Goal: Browse casually: Explore the website without a specific task or goal

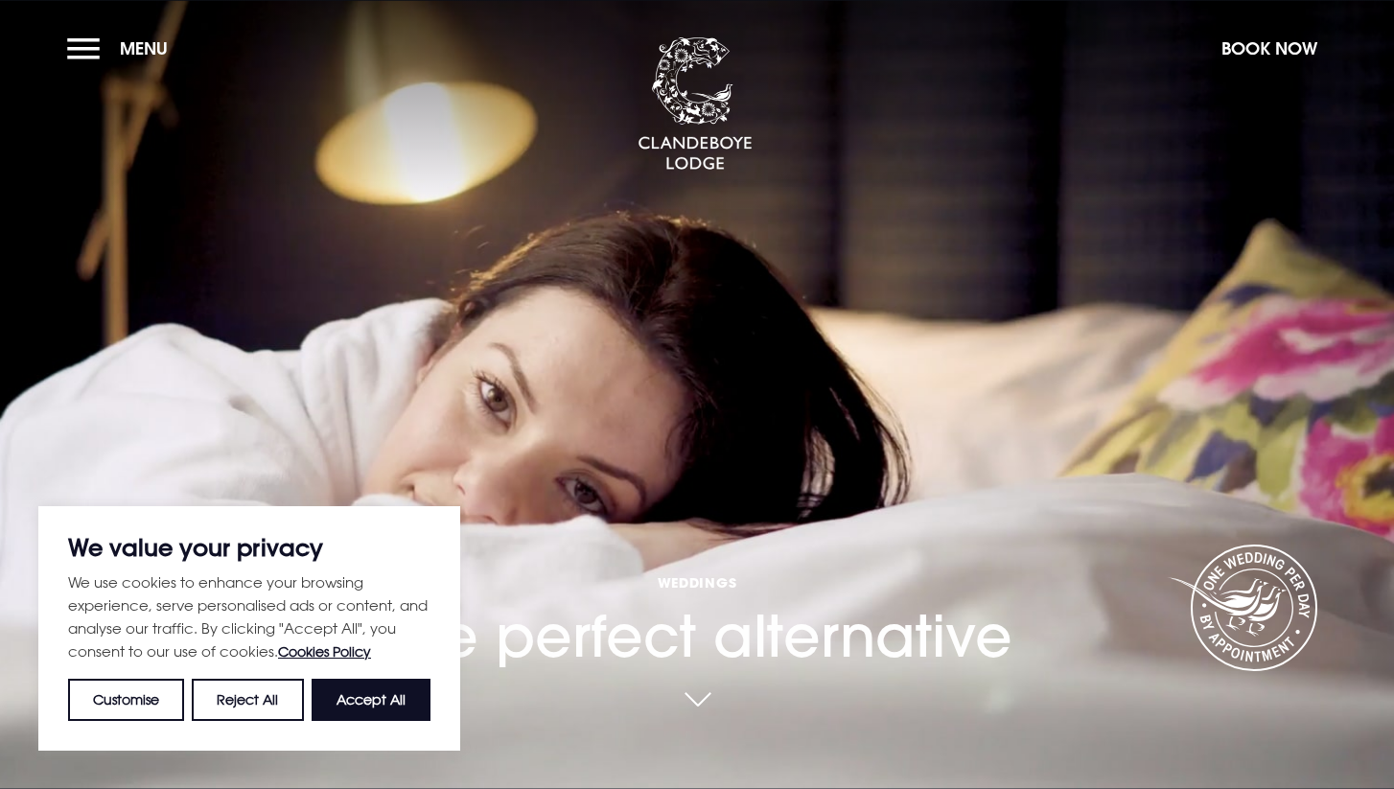
scroll to position [25, 0]
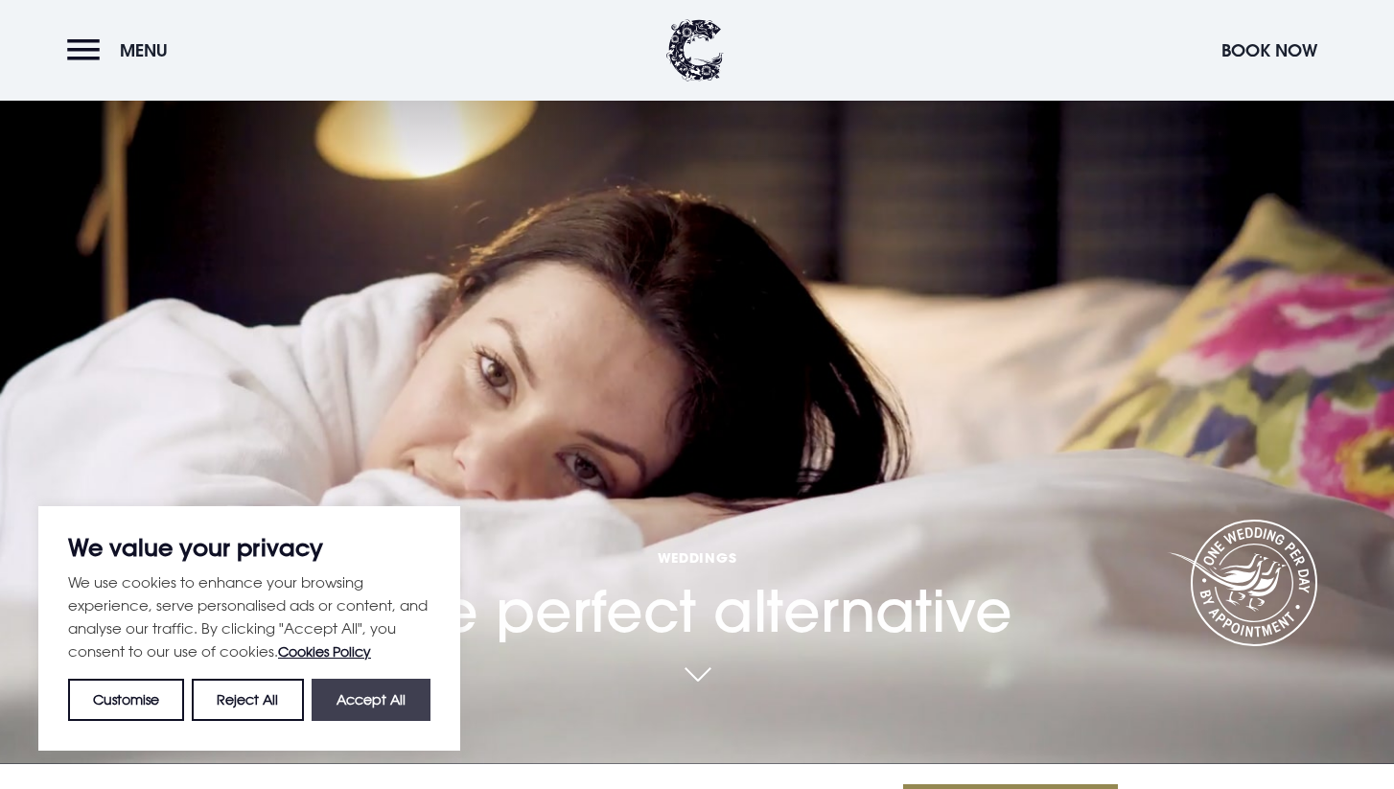
click at [343, 705] on button "Accept All" at bounding box center [371, 700] width 119 height 42
checkbox input "true"
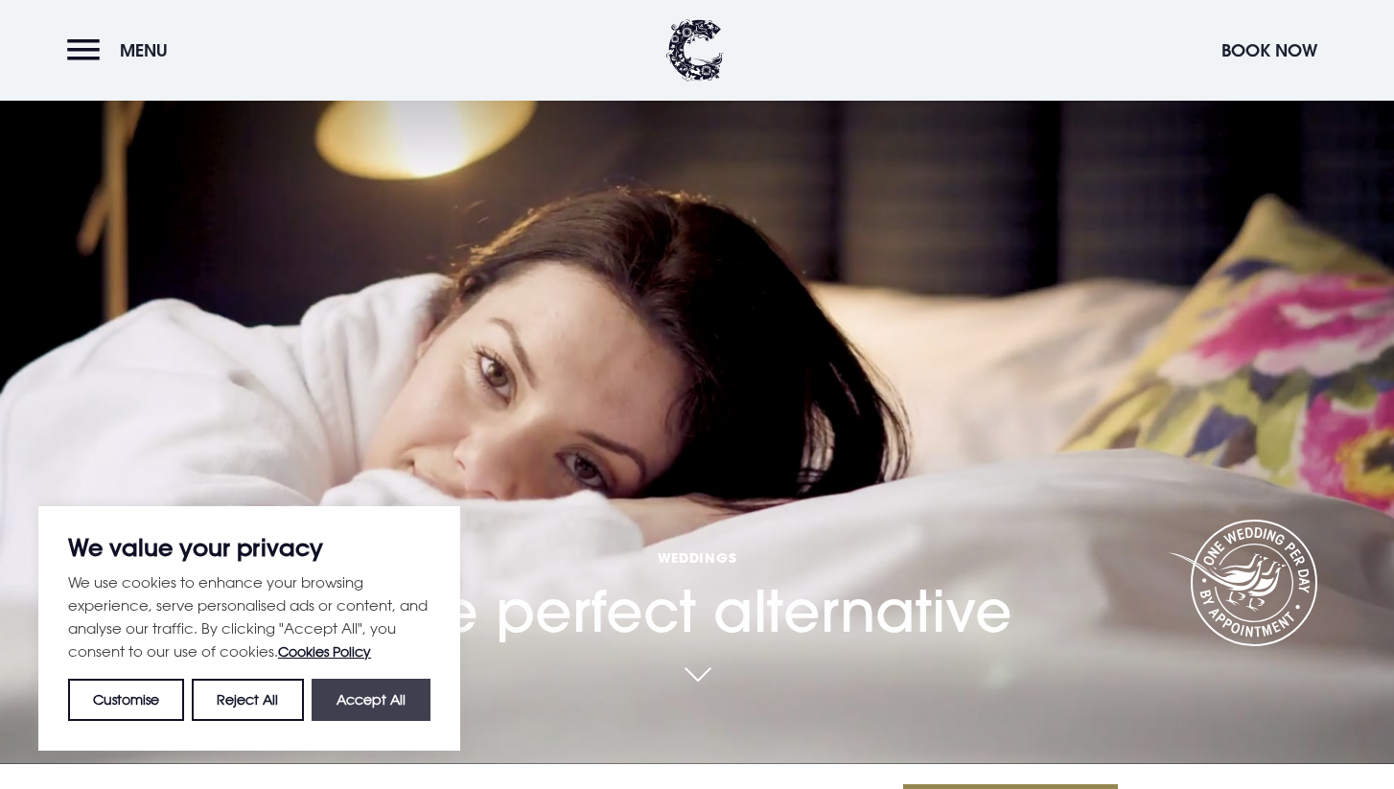
checkbox input "true"
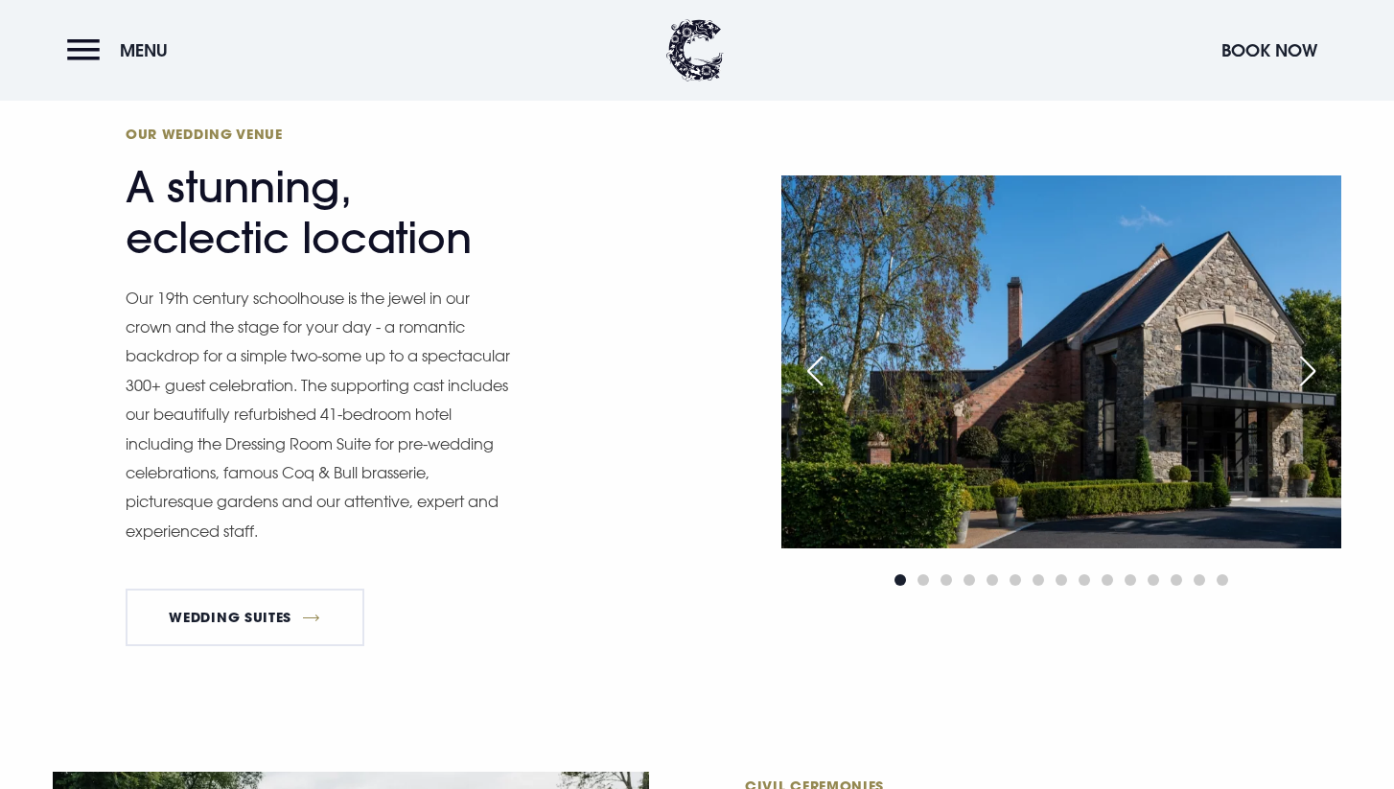
scroll to position [1716, 0]
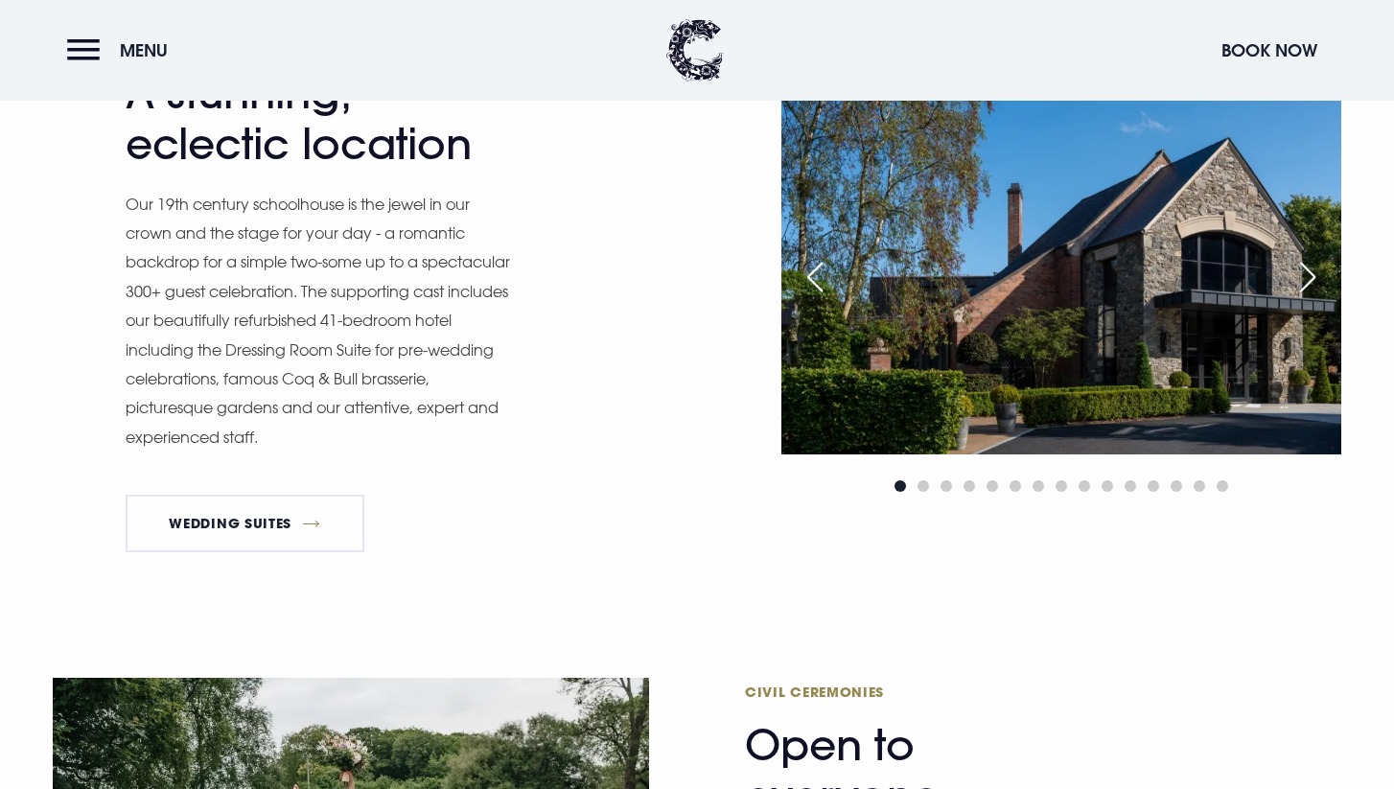
click at [1306, 276] on div "Next slide" at bounding box center [1308, 277] width 48 height 42
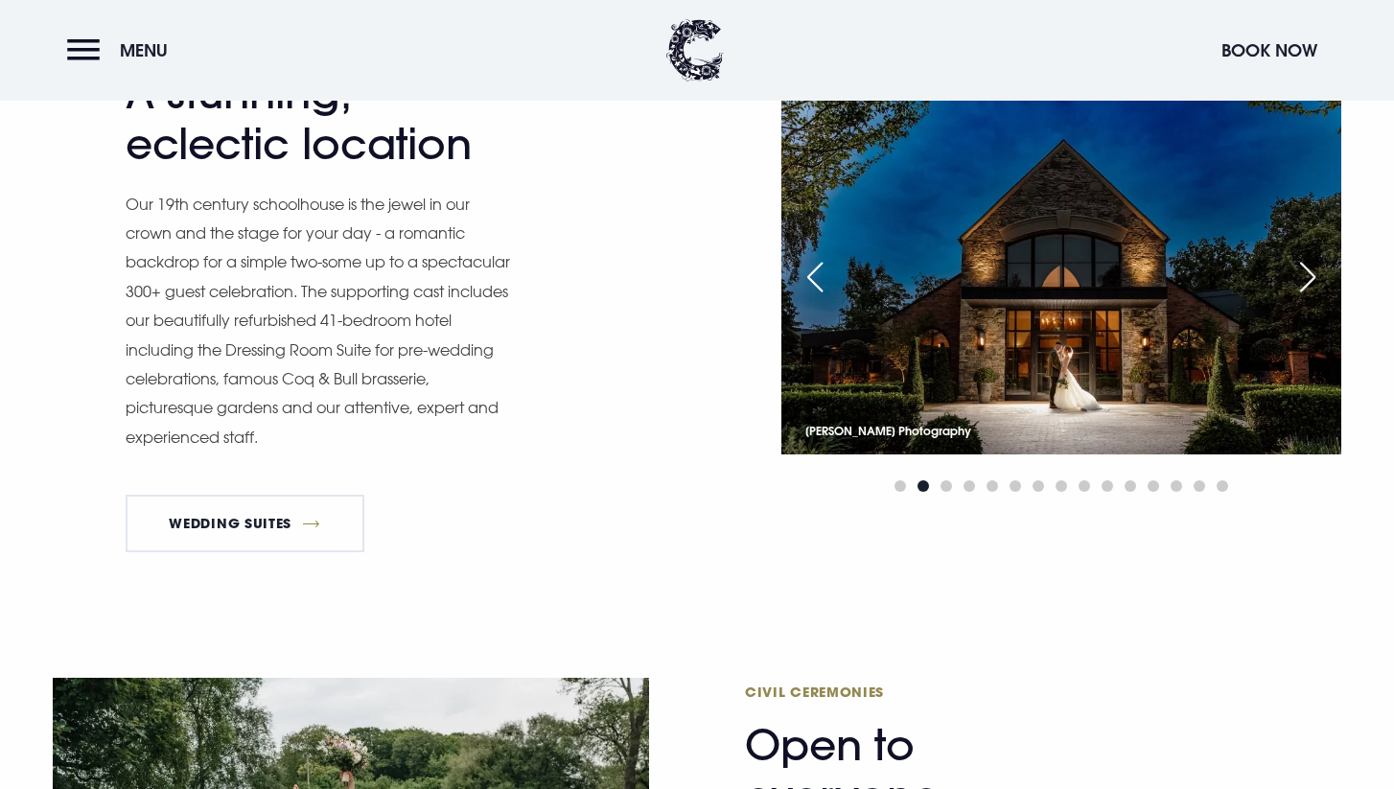
click at [1306, 276] on div "Next slide" at bounding box center [1308, 277] width 48 height 42
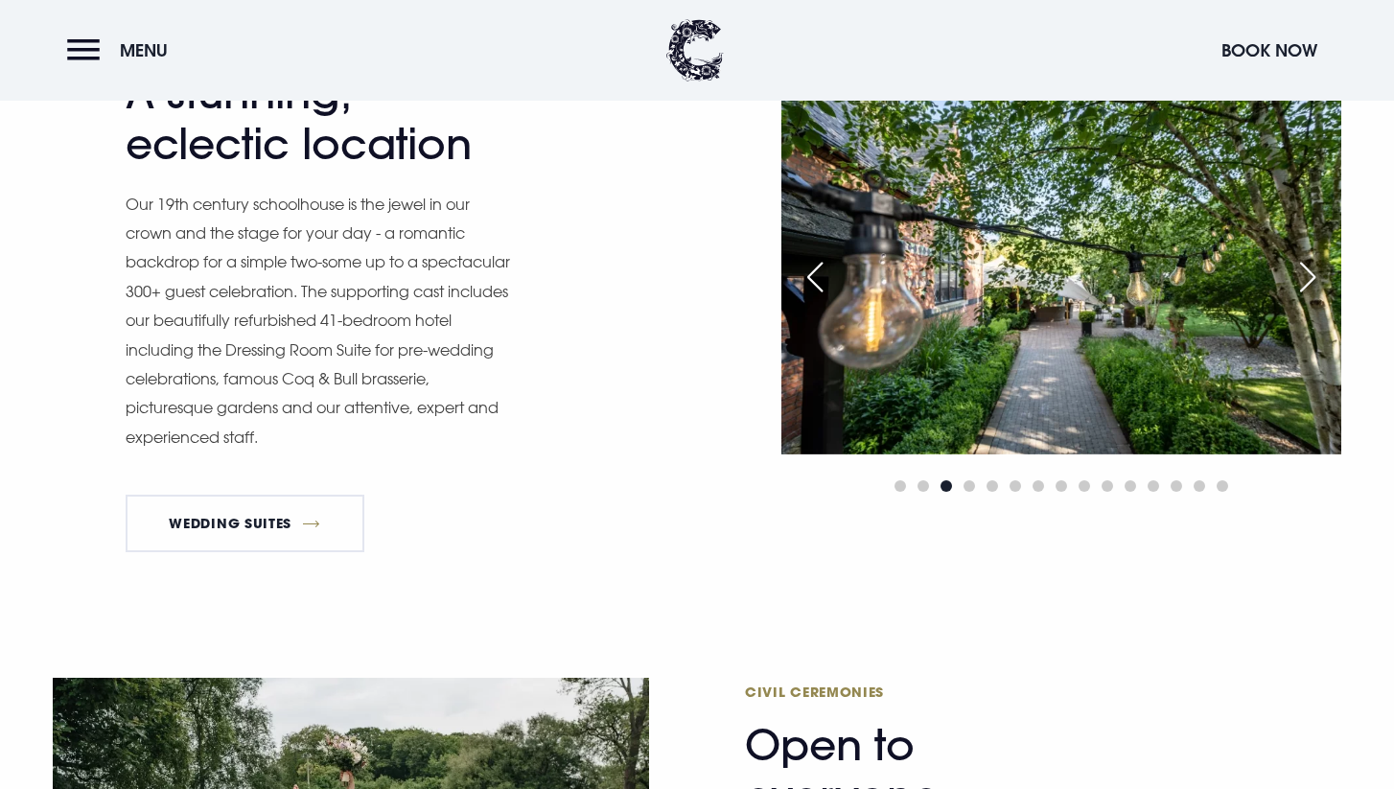
click at [1306, 277] on div "Next slide" at bounding box center [1308, 277] width 48 height 42
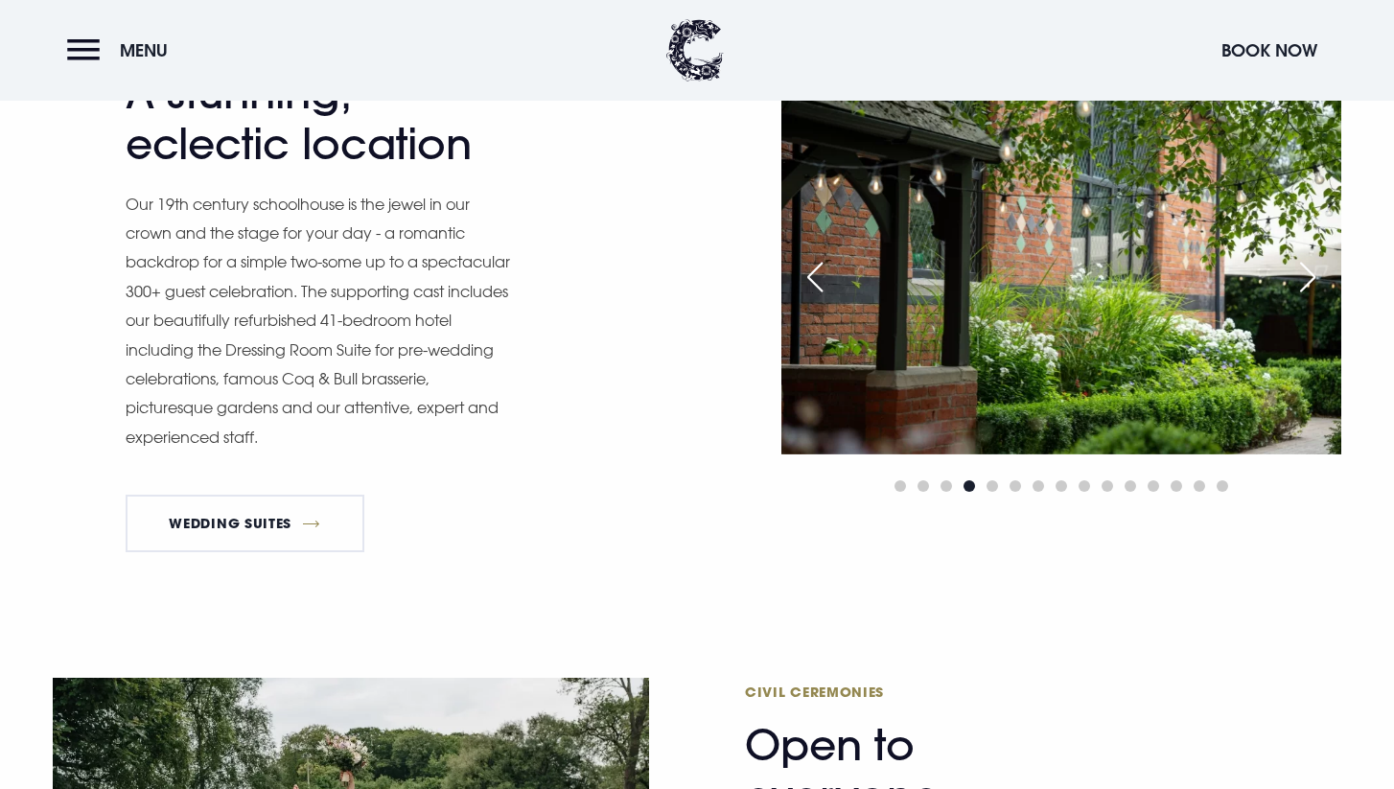
click at [1306, 277] on div "Next slide" at bounding box center [1308, 277] width 48 height 42
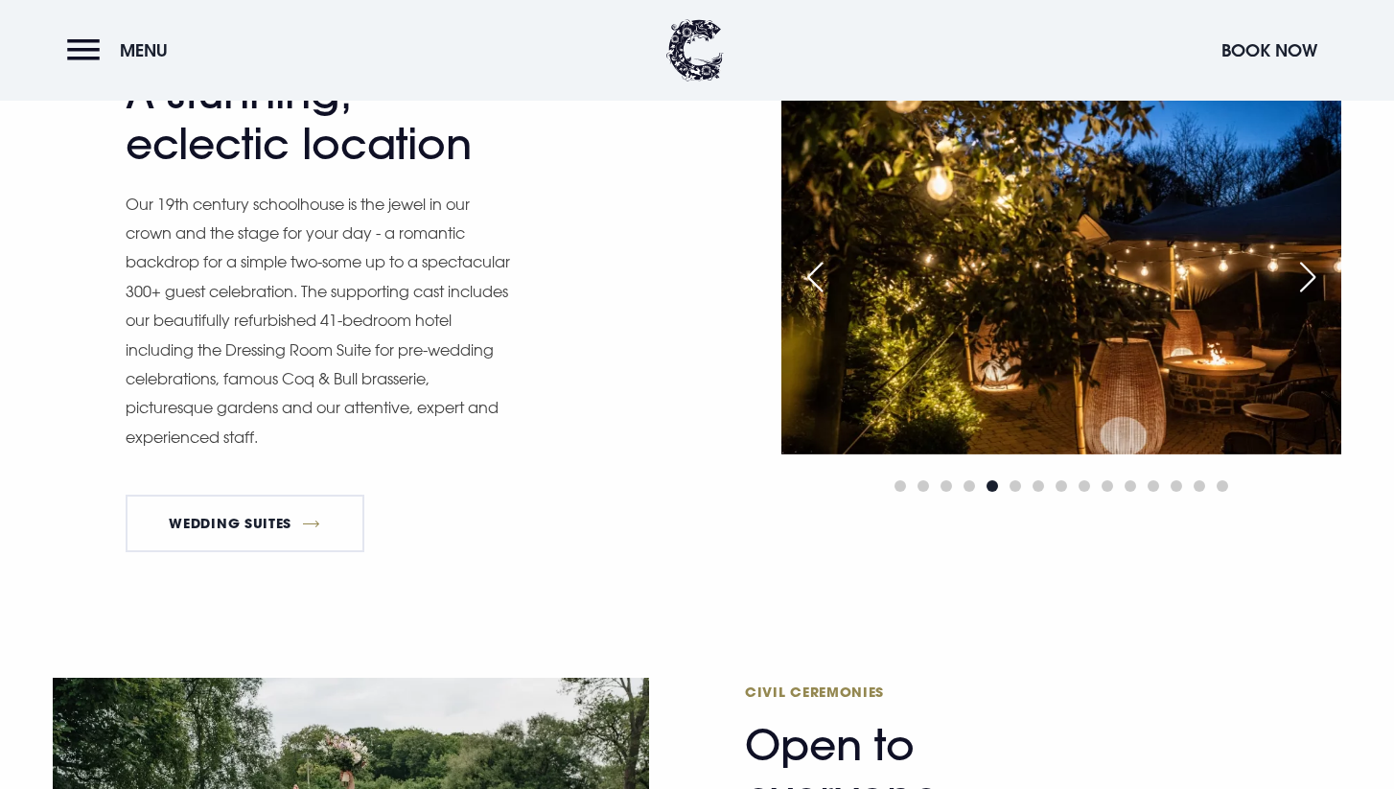
click at [1306, 277] on div "Next slide" at bounding box center [1308, 277] width 48 height 42
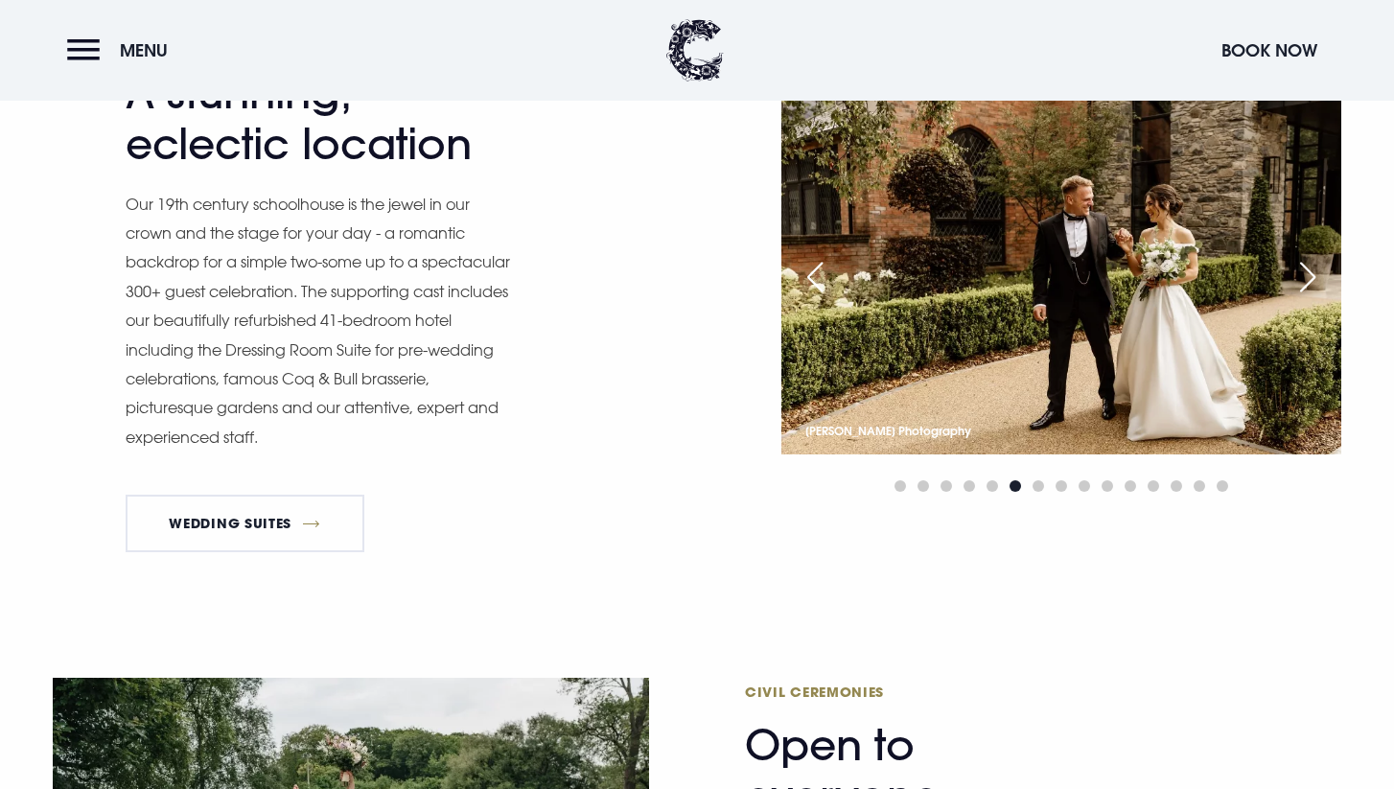
click at [1306, 277] on div "Next slide" at bounding box center [1308, 277] width 48 height 42
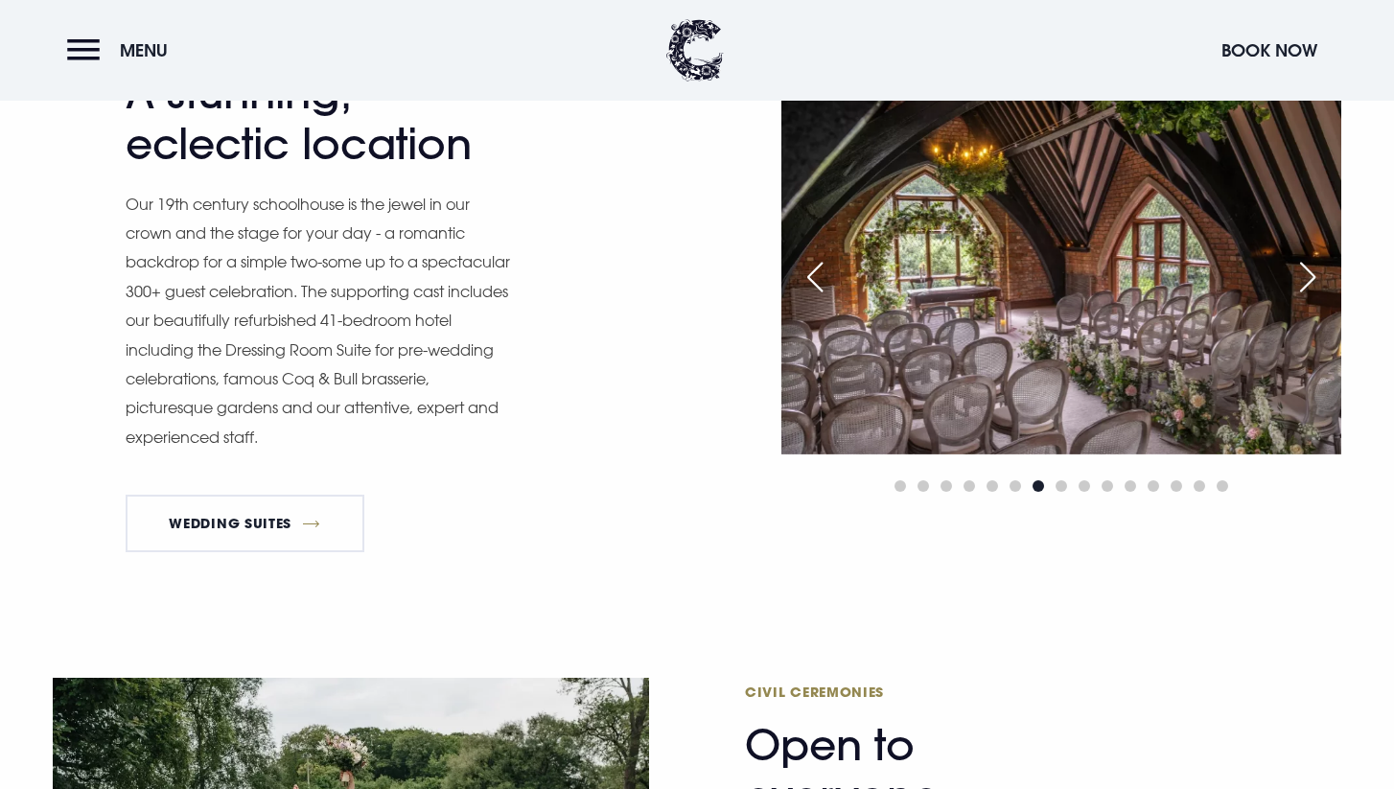
click at [1306, 277] on div "Next slide" at bounding box center [1308, 277] width 48 height 42
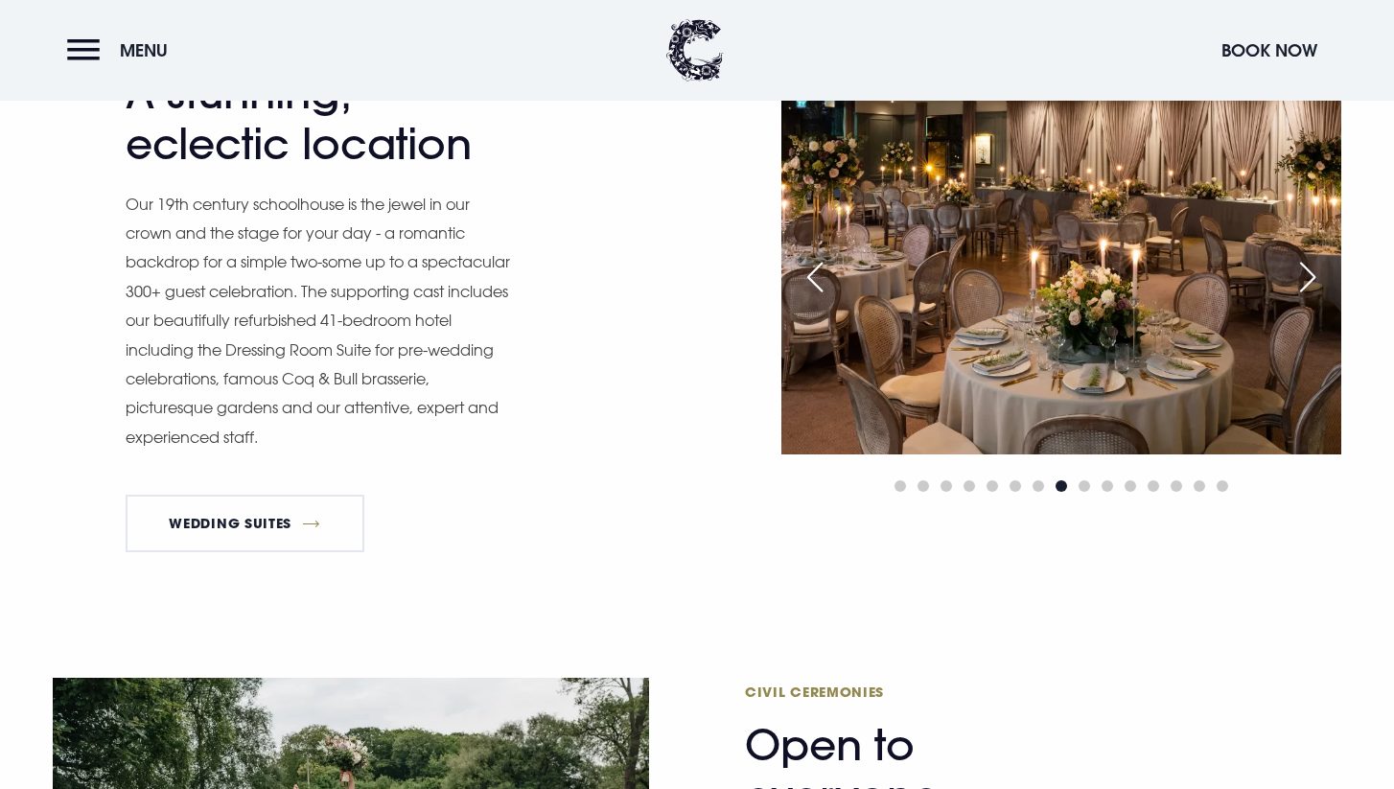
click at [1306, 277] on div "Next slide" at bounding box center [1308, 277] width 48 height 42
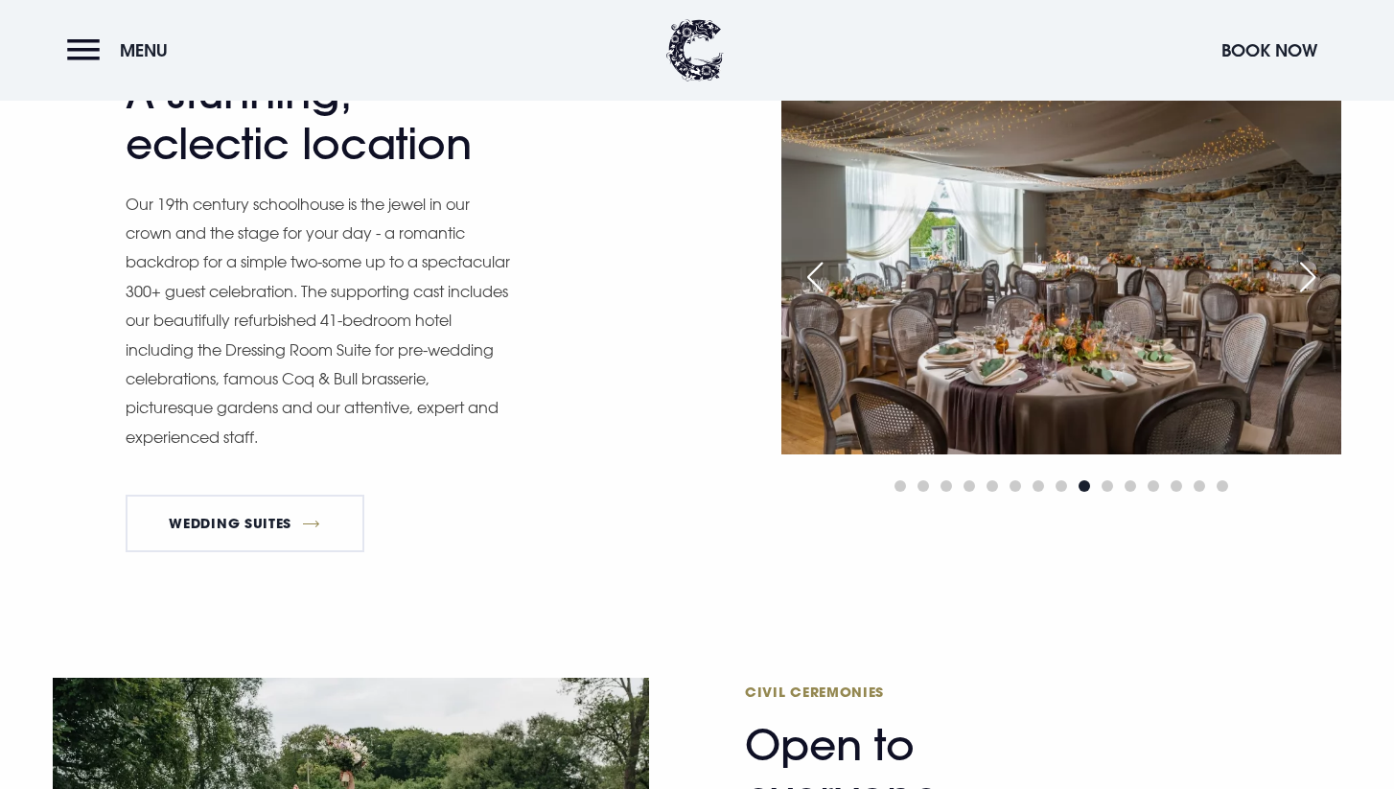
click at [823, 274] on div "Previous slide" at bounding box center [815, 277] width 48 height 42
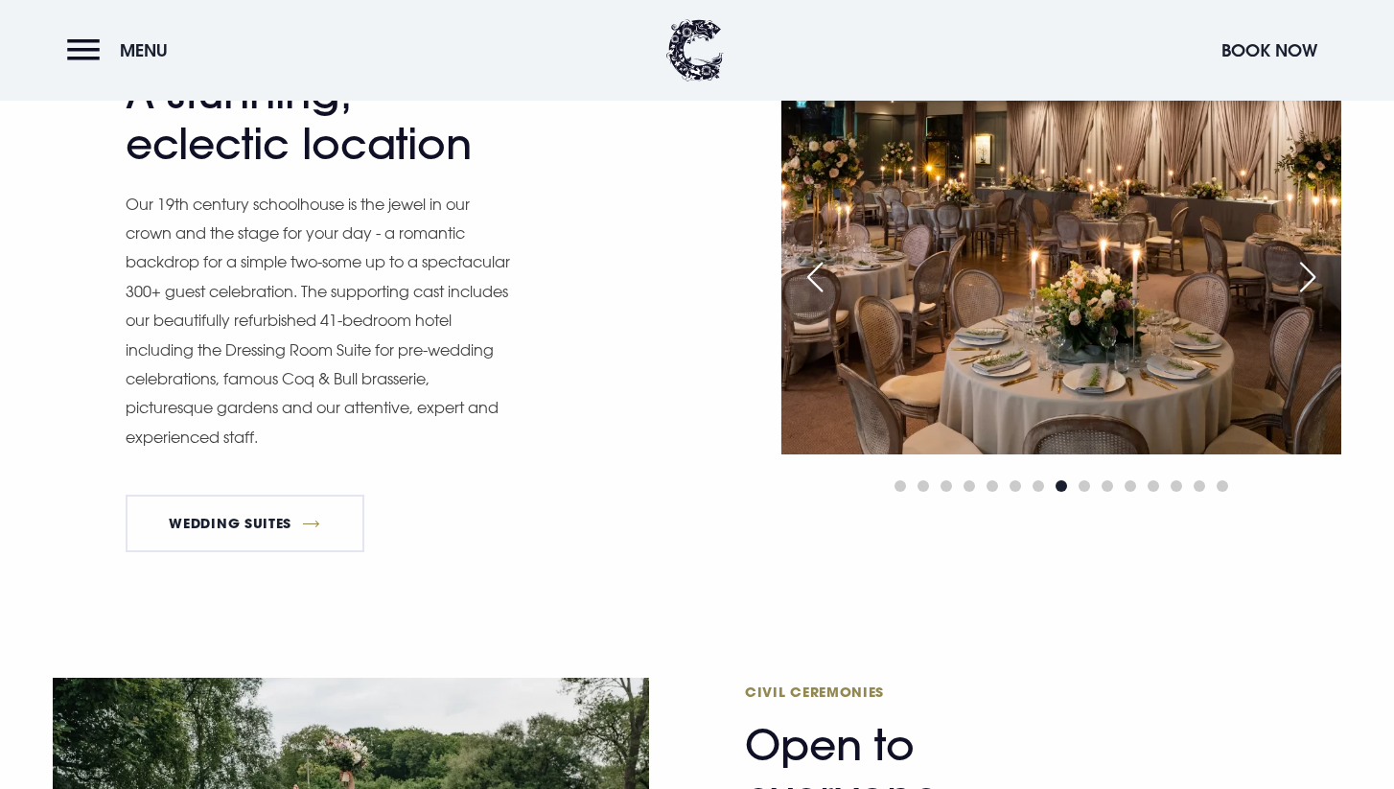
click at [823, 275] on div "Previous slide" at bounding box center [815, 277] width 48 height 42
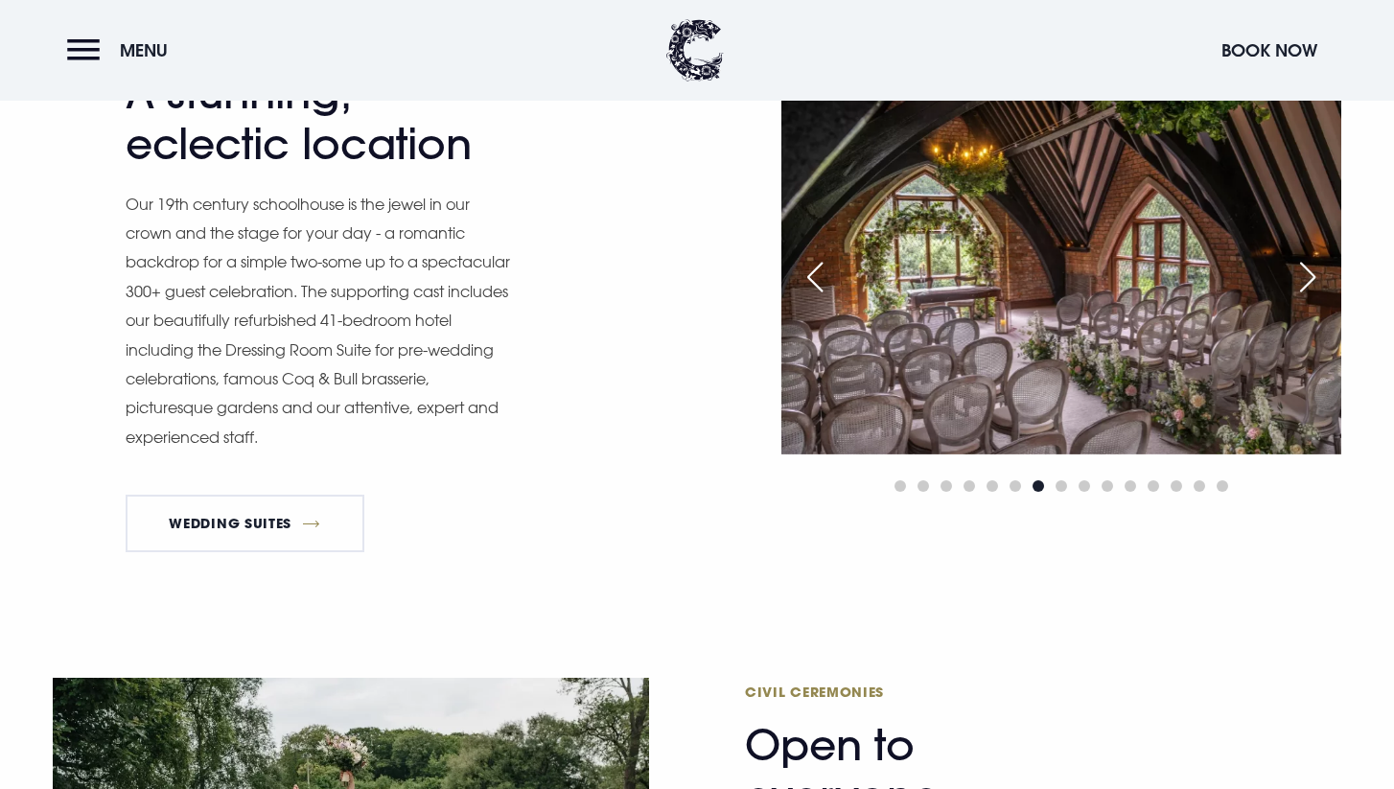
click at [823, 275] on div "Previous slide" at bounding box center [815, 277] width 48 height 42
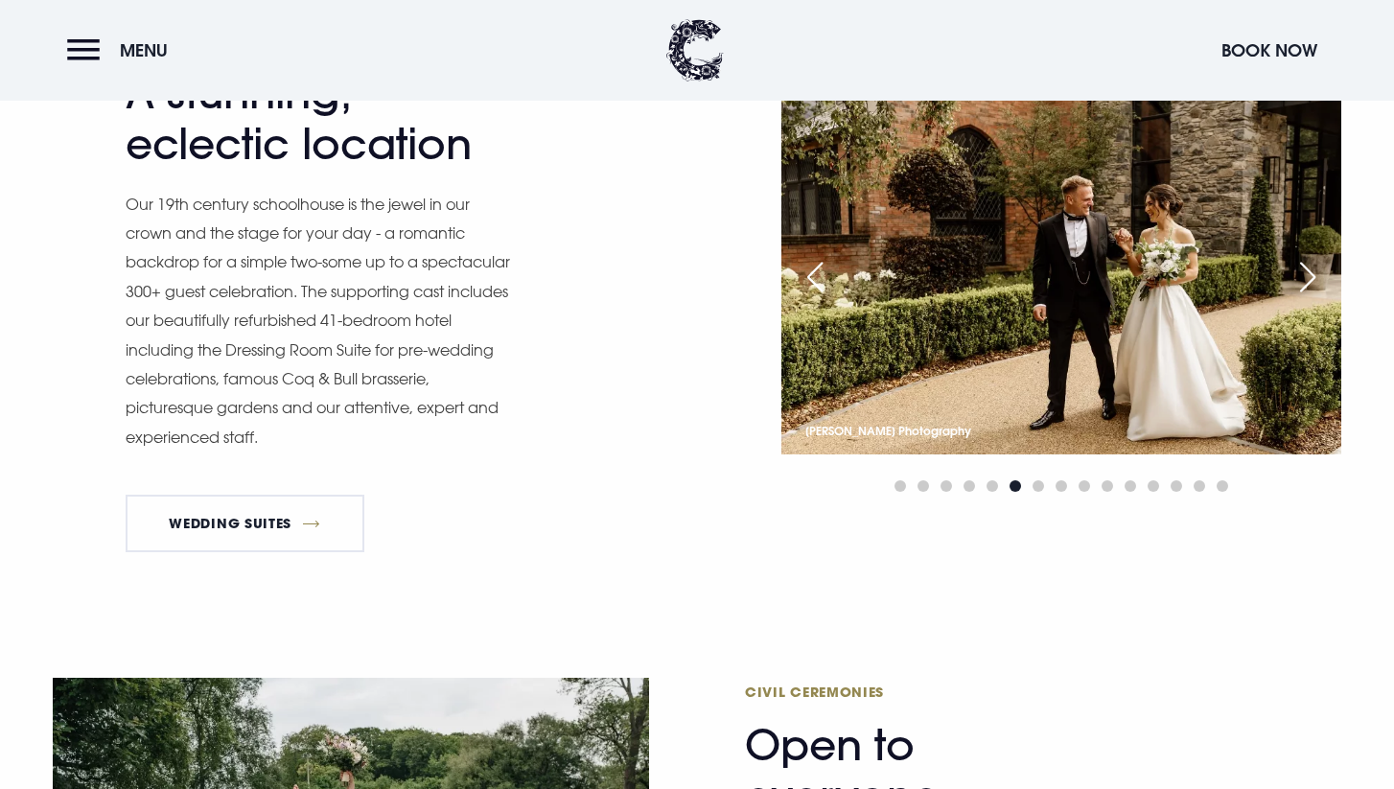
click at [804, 266] on div "Previous slide" at bounding box center [815, 277] width 48 height 42
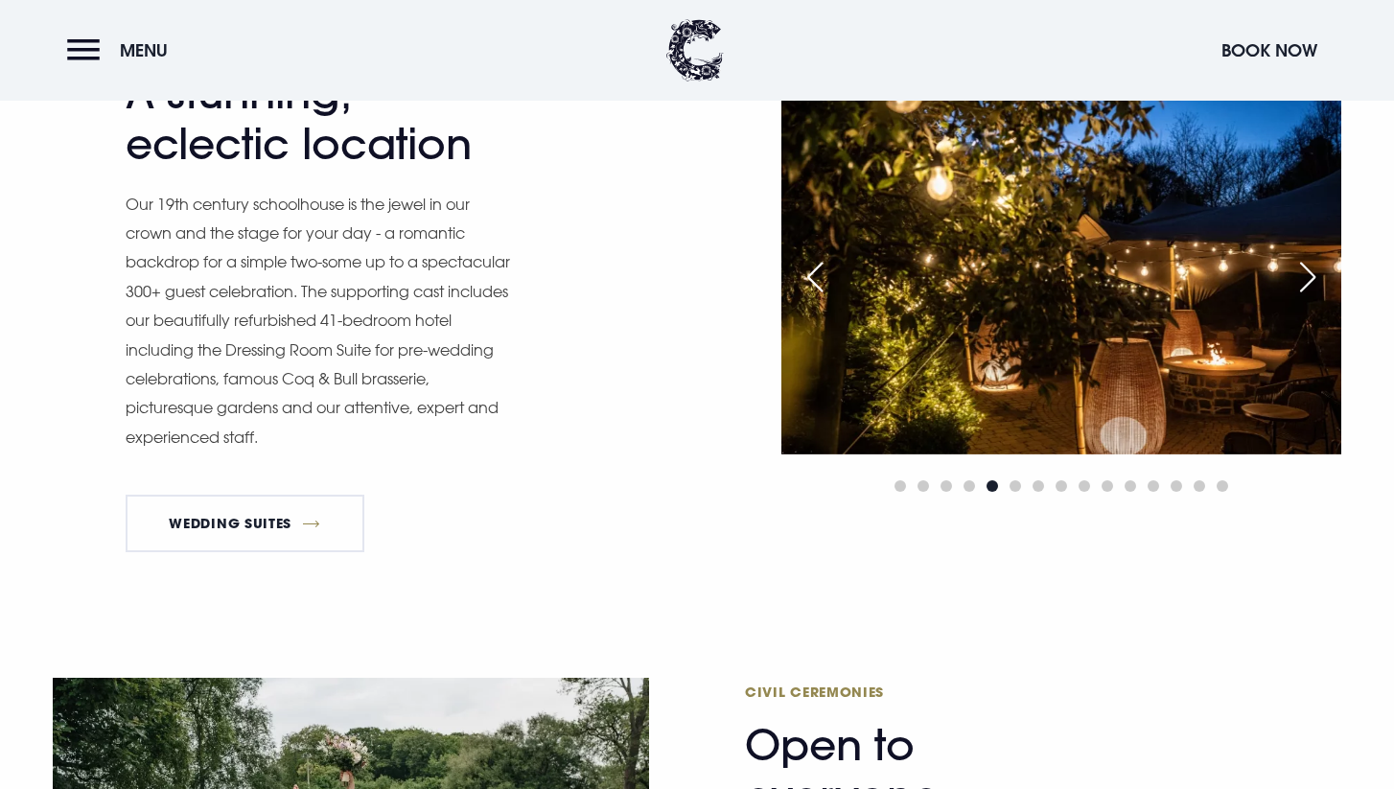
click at [1300, 295] on div "Next slide" at bounding box center [1308, 277] width 48 height 42
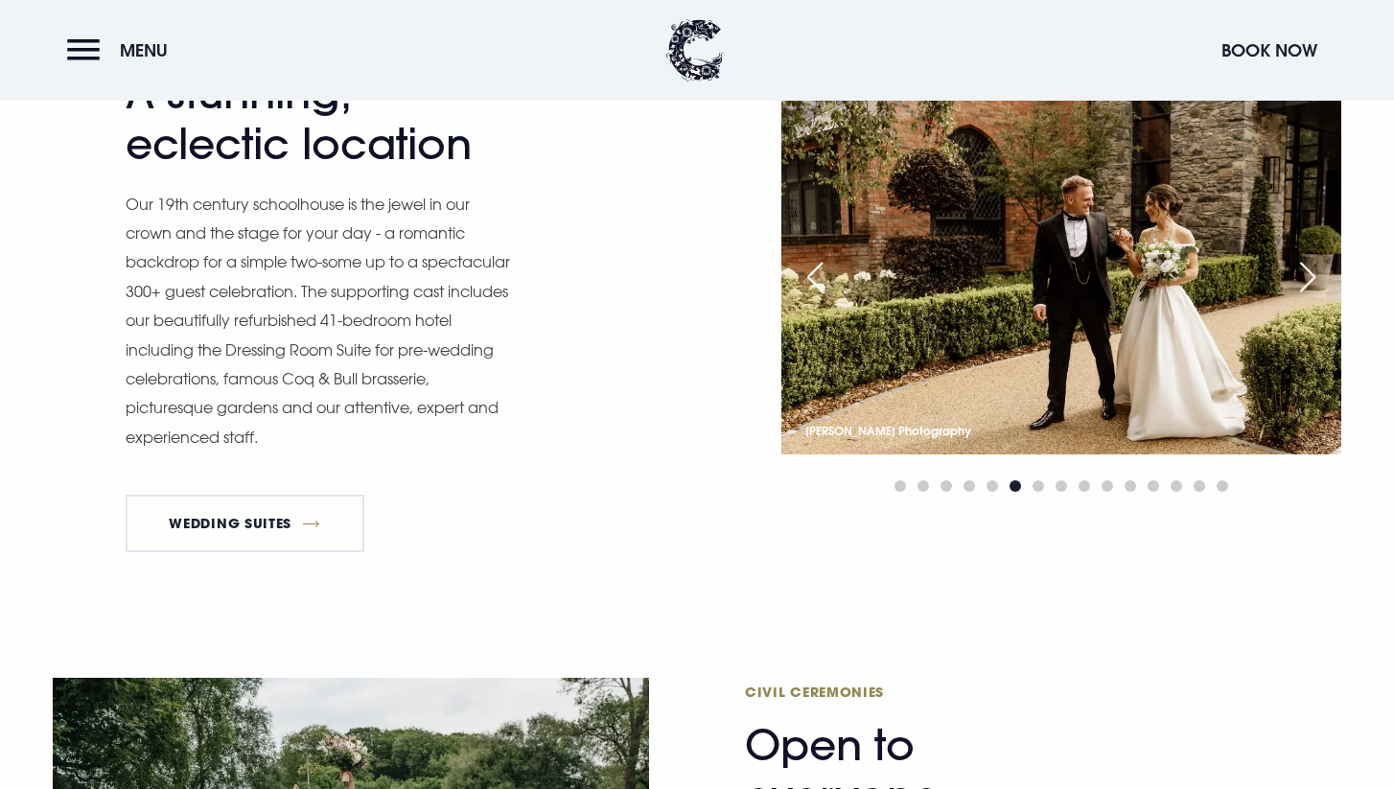
click at [1300, 296] on img at bounding box center [1061, 268] width 560 height 373
click at [1302, 269] on div "Next slide" at bounding box center [1308, 277] width 48 height 42
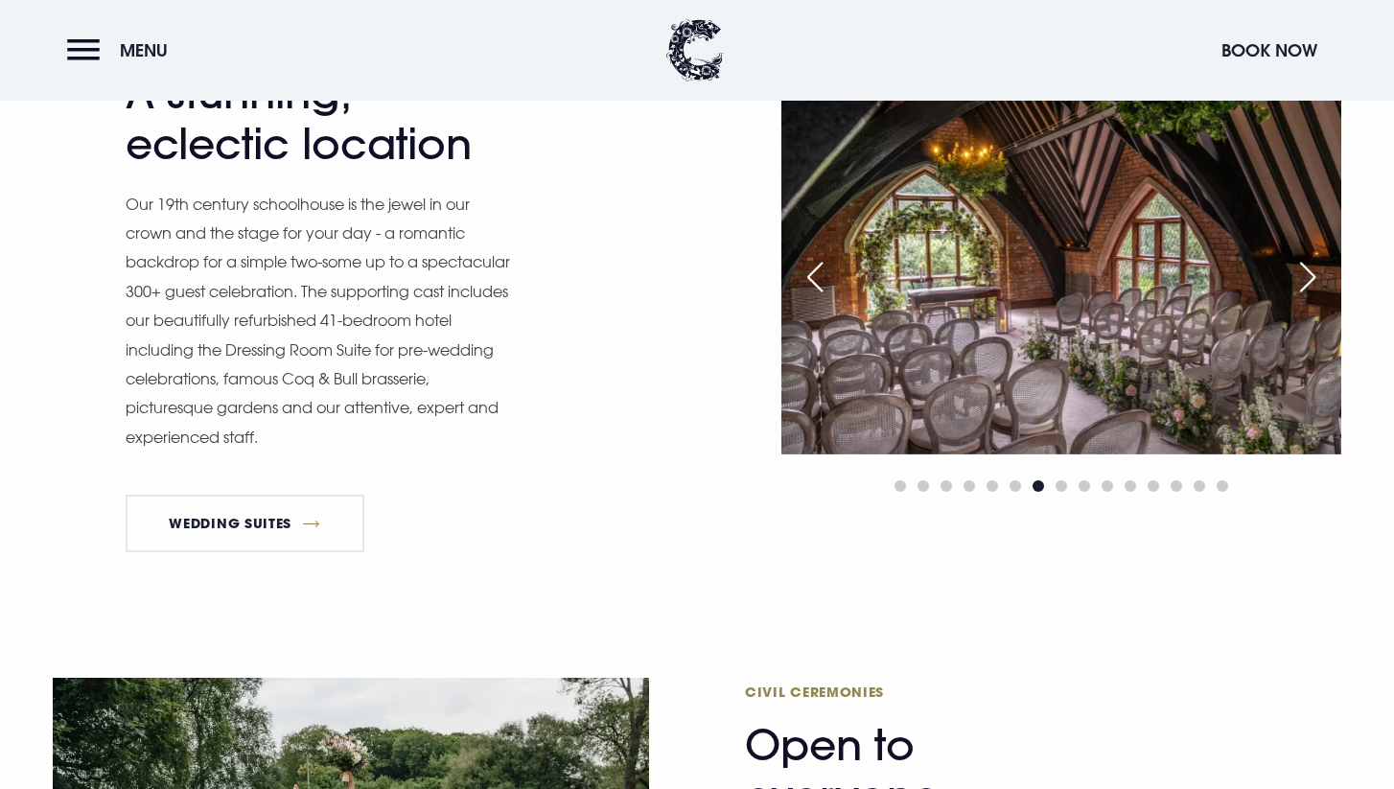
click at [1303, 271] on div "Next slide" at bounding box center [1308, 277] width 48 height 42
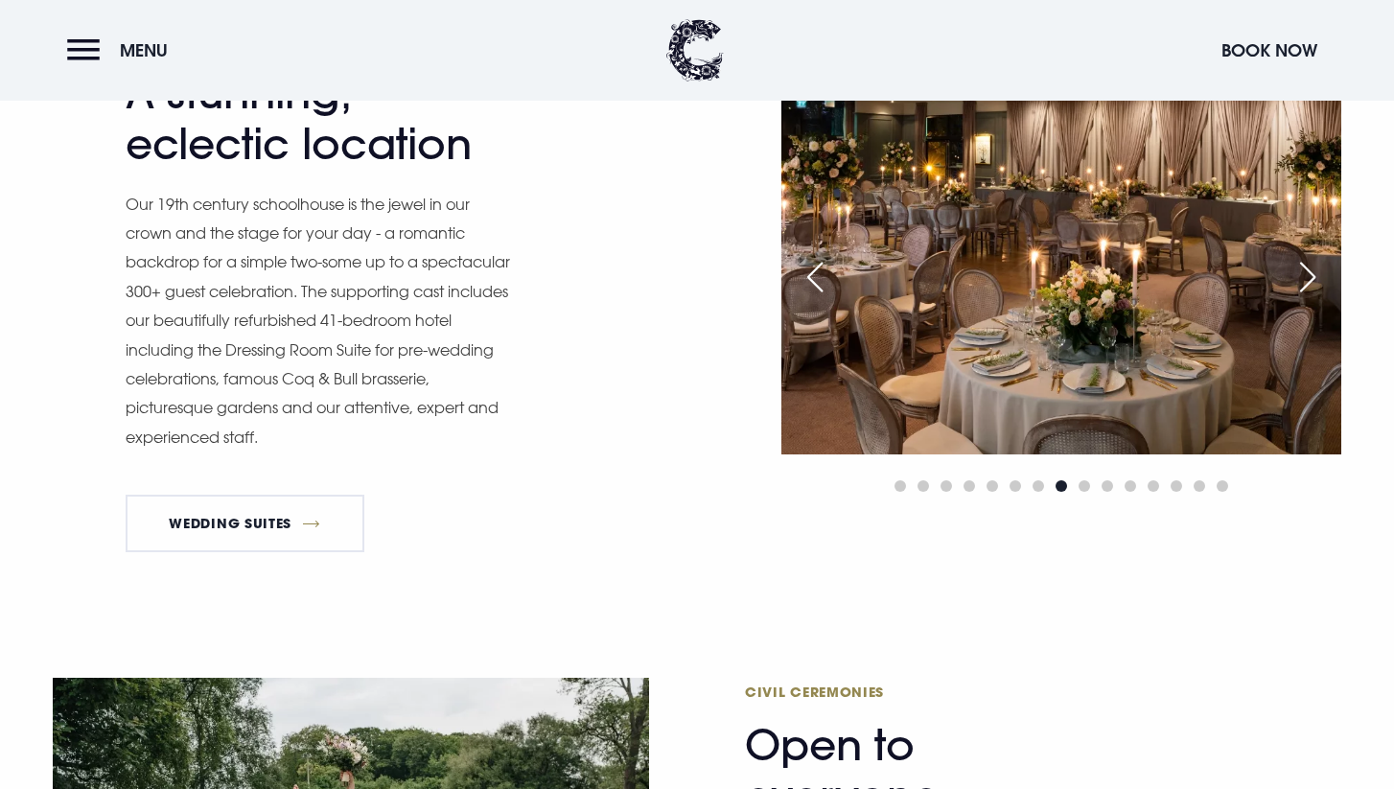
click at [1312, 270] on div "Next slide" at bounding box center [1308, 277] width 48 height 42
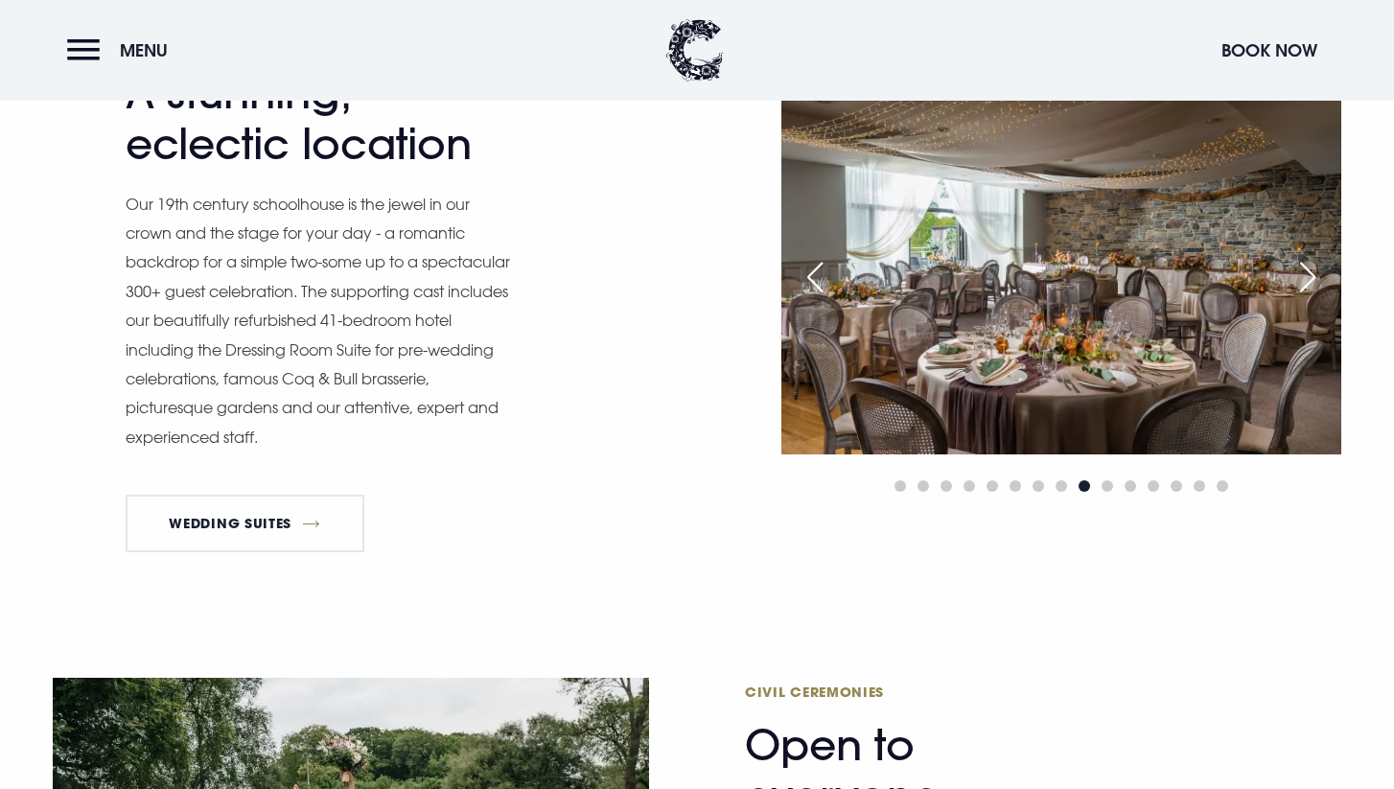
click at [1312, 270] on div "Next slide" at bounding box center [1308, 277] width 48 height 42
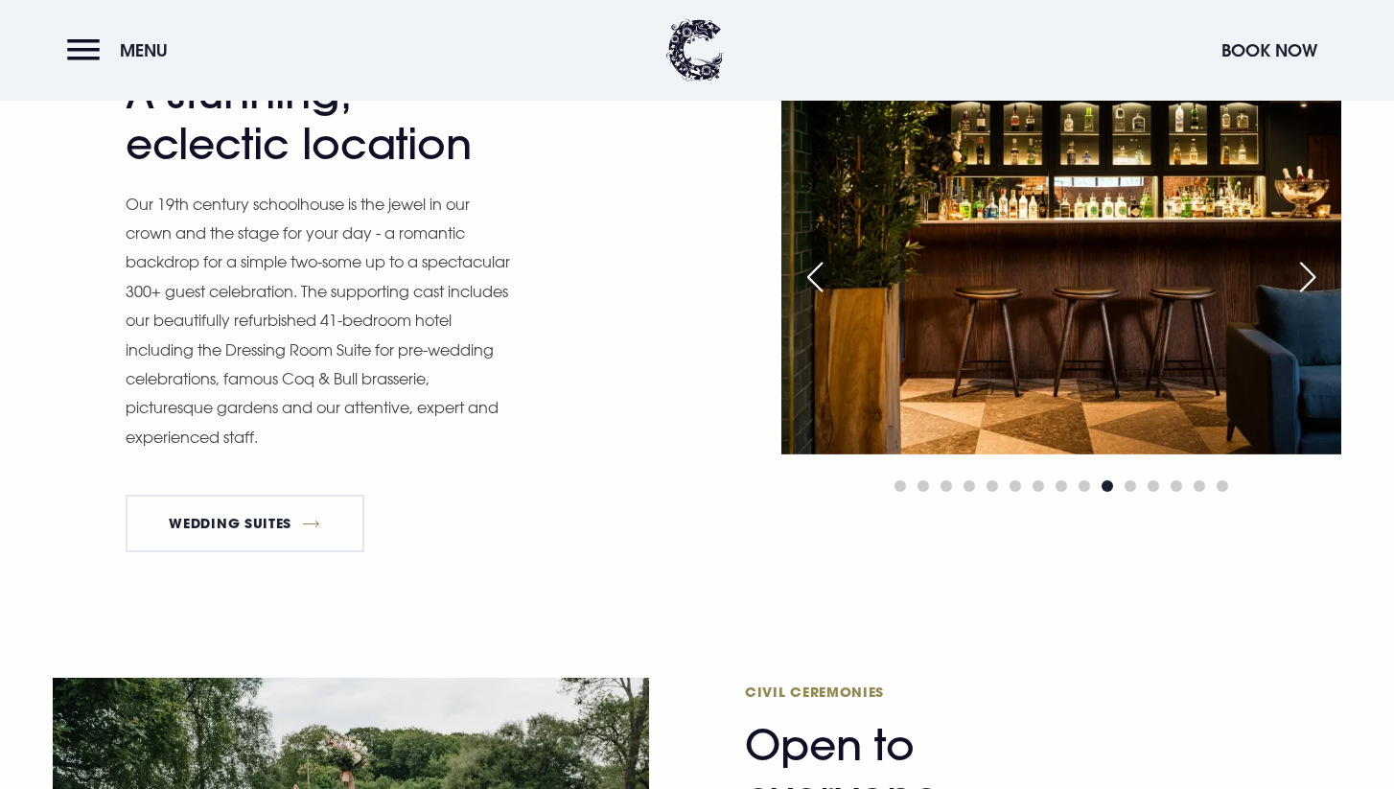
click at [1312, 270] on div "Next slide" at bounding box center [1308, 277] width 48 height 42
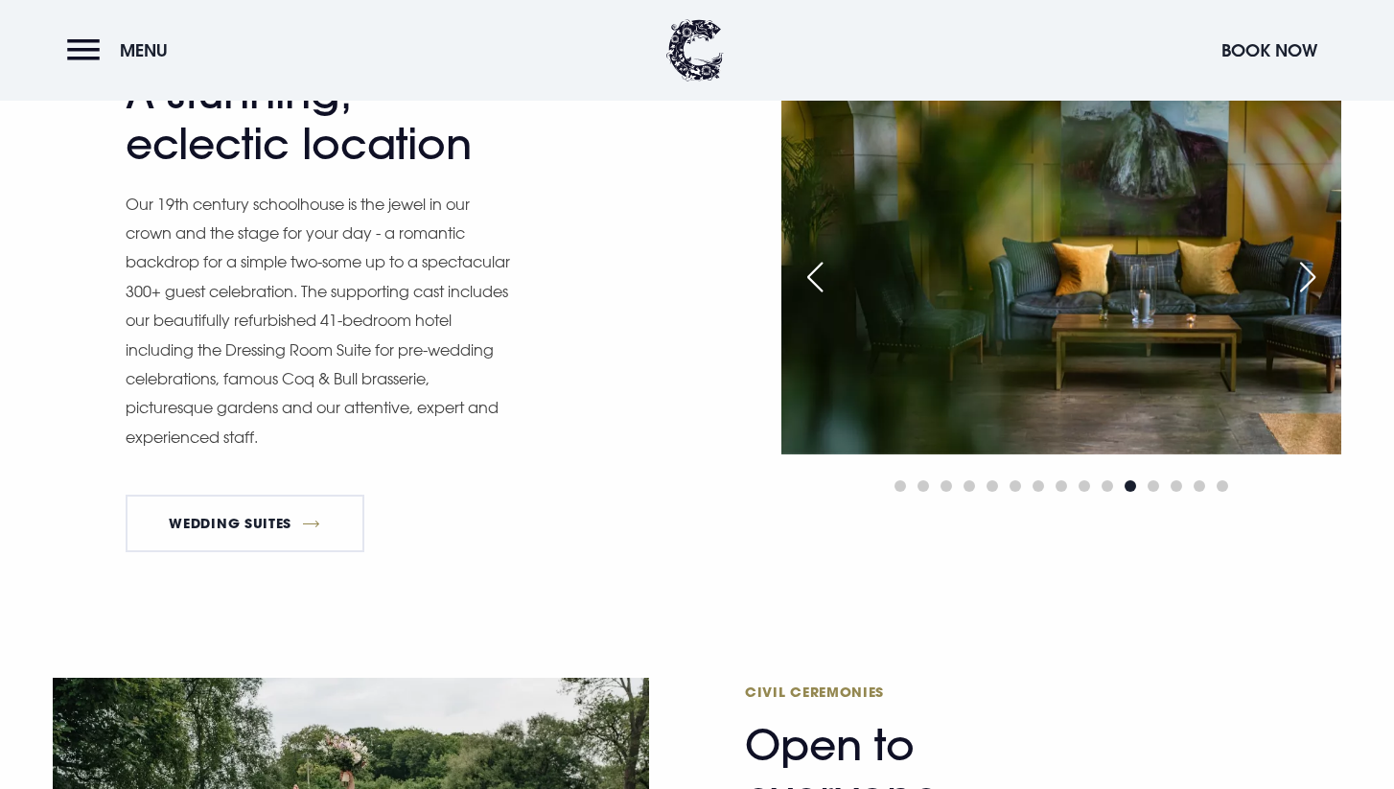
click at [1312, 270] on div "Next slide" at bounding box center [1308, 277] width 48 height 42
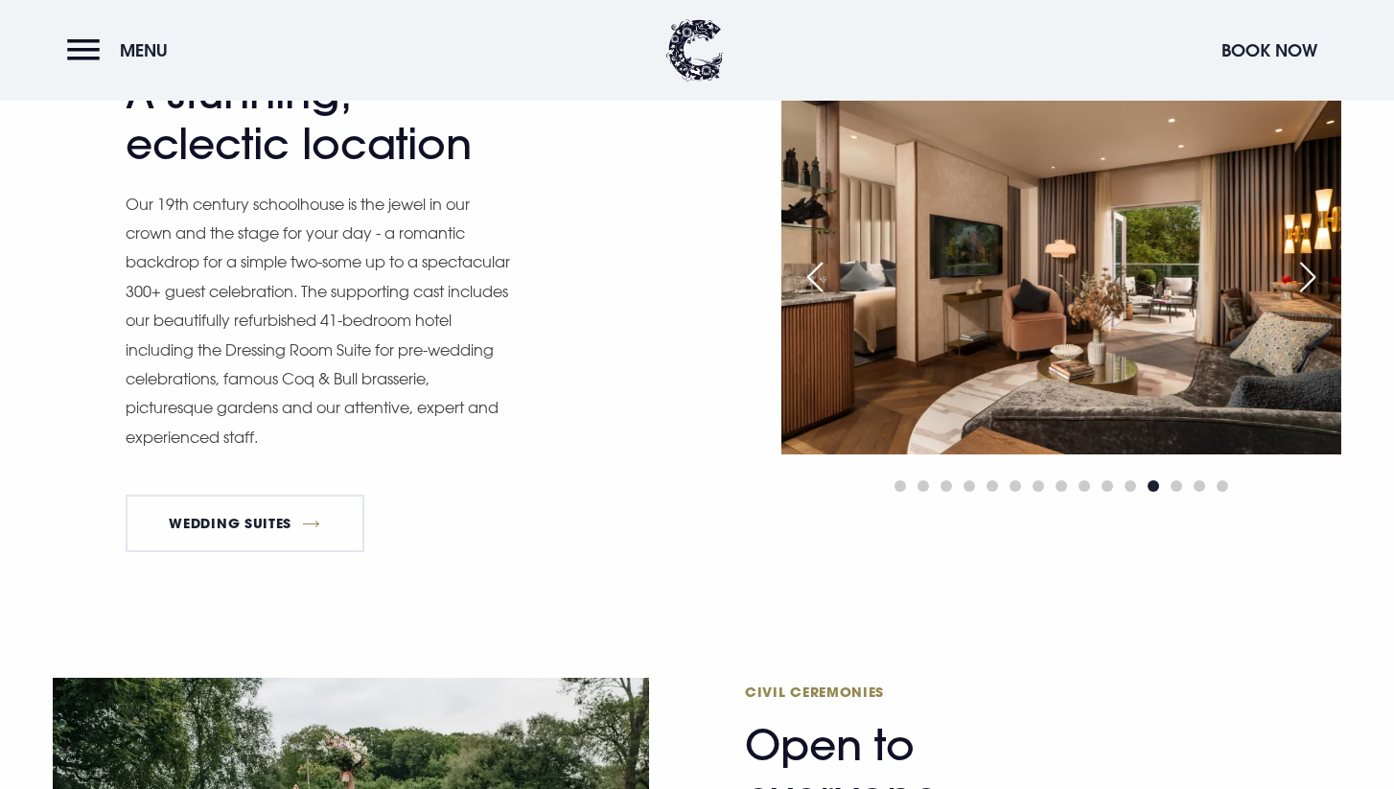
click at [1312, 270] on div "Next slide" at bounding box center [1308, 277] width 48 height 42
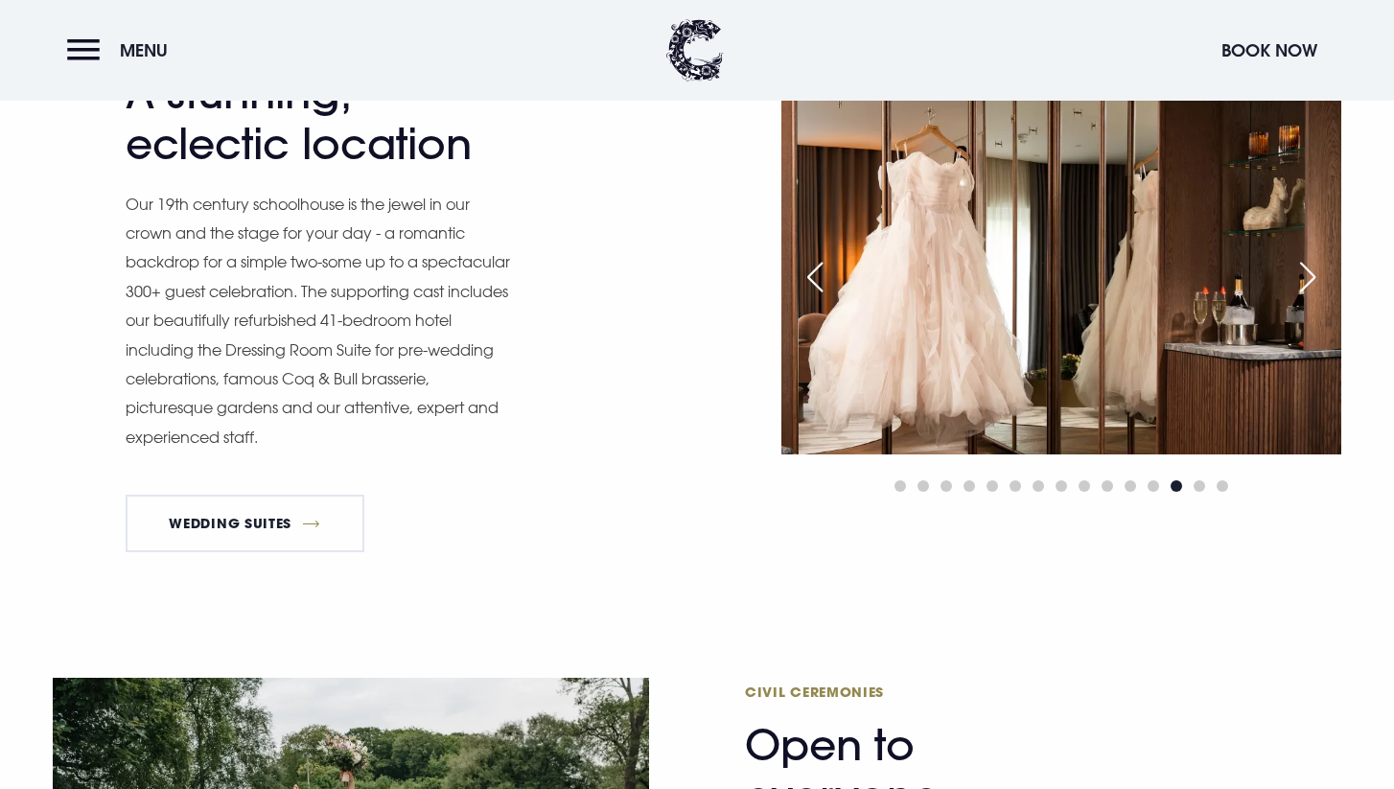
click at [1312, 270] on div "Next slide" at bounding box center [1308, 277] width 48 height 42
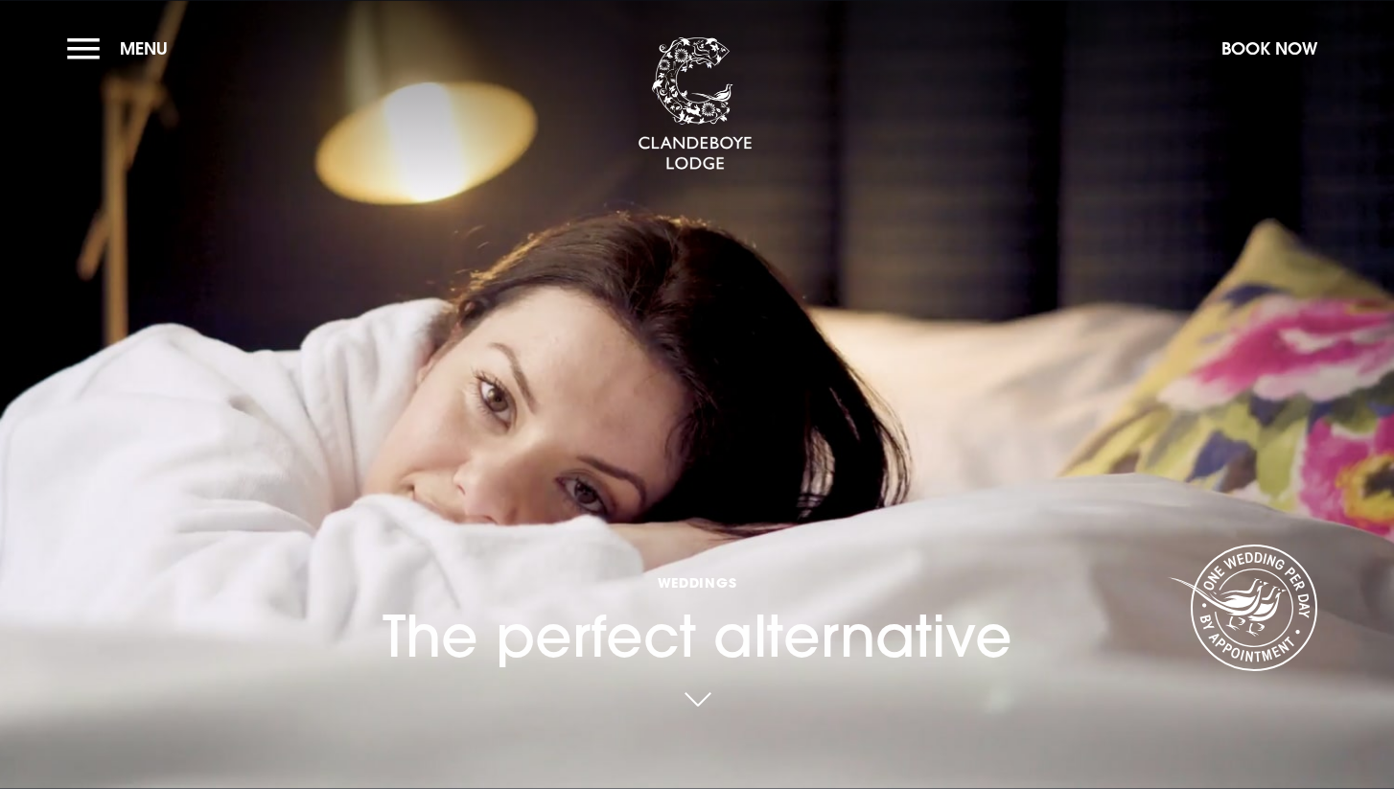
scroll to position [0, 0]
